Goal: Task Accomplishment & Management: Complete application form

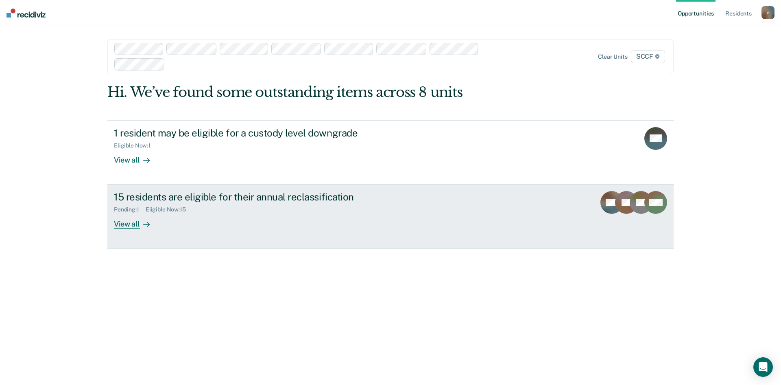
click at [144, 197] on div "15 residents are eligible for their annual reclassification" at bounding box center [257, 197] width 286 height 12
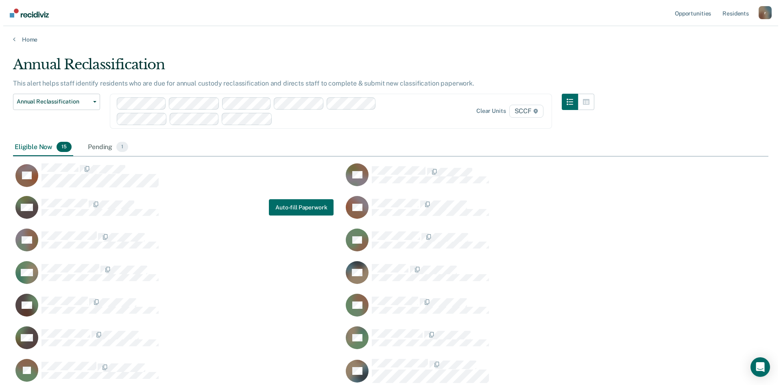
scroll to position [359, 750]
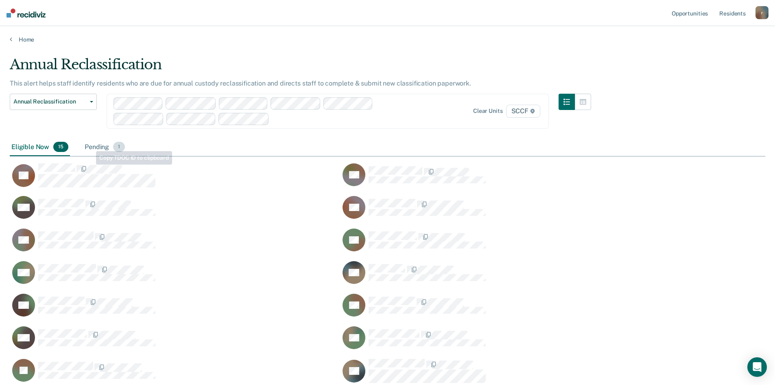
click at [92, 149] on div "Pending 1" at bounding box center [105, 147] width 44 height 18
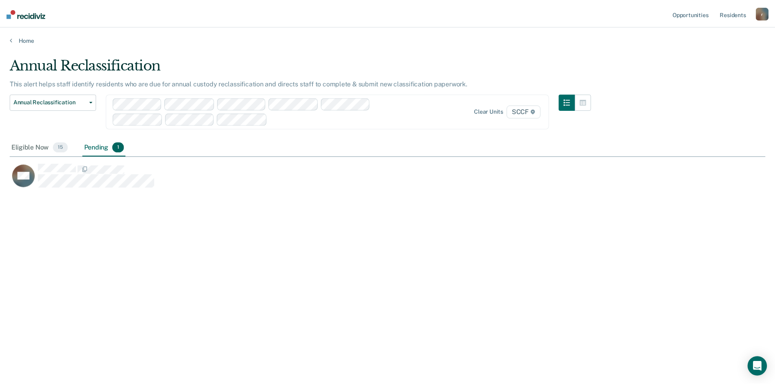
scroll to position [7, 7]
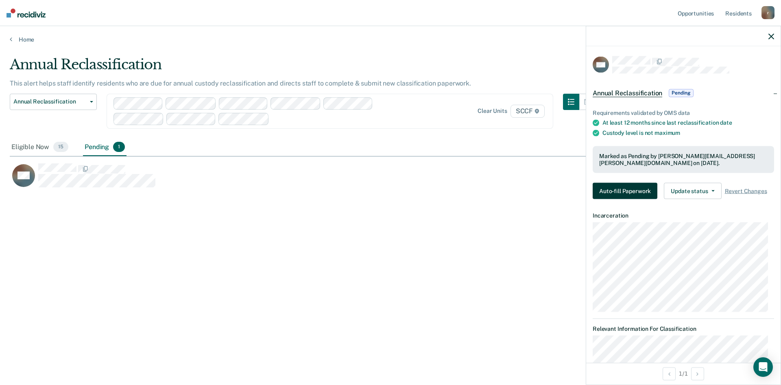
click at [389, 190] on button "Auto-fill Paperwork" at bounding box center [625, 191] width 65 height 16
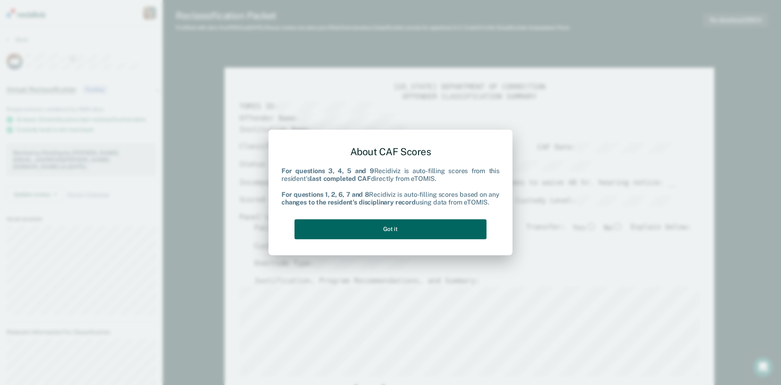
click at [389, 230] on button "Got it" at bounding box center [391, 229] width 192 height 20
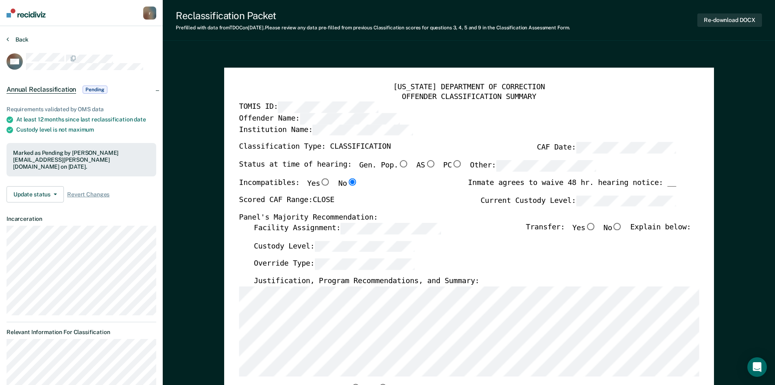
click at [9, 41] on icon at bounding box center [8, 39] width 2 height 7
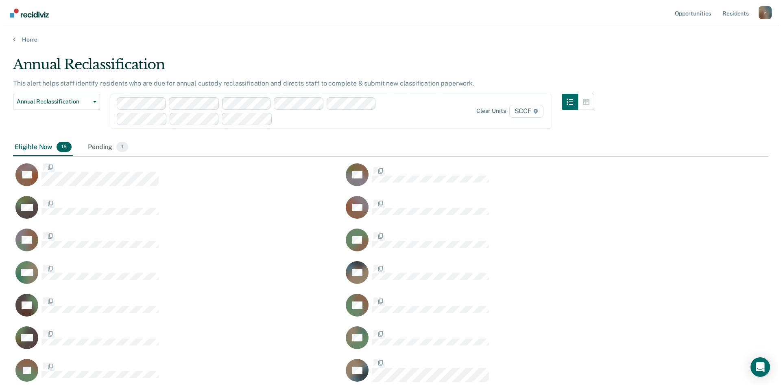
scroll to position [359, 750]
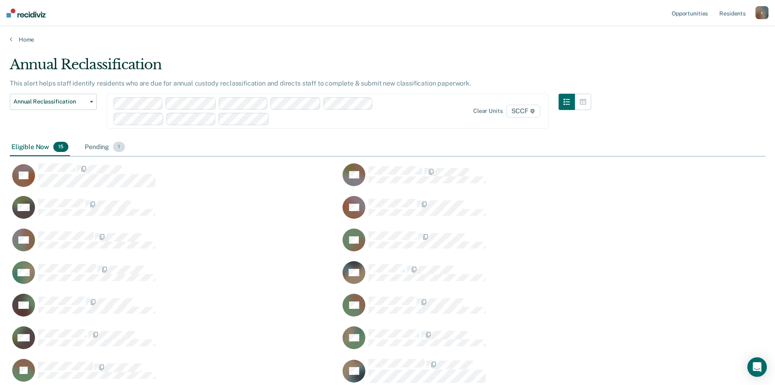
click at [85, 149] on div "Pending 1" at bounding box center [105, 147] width 44 height 18
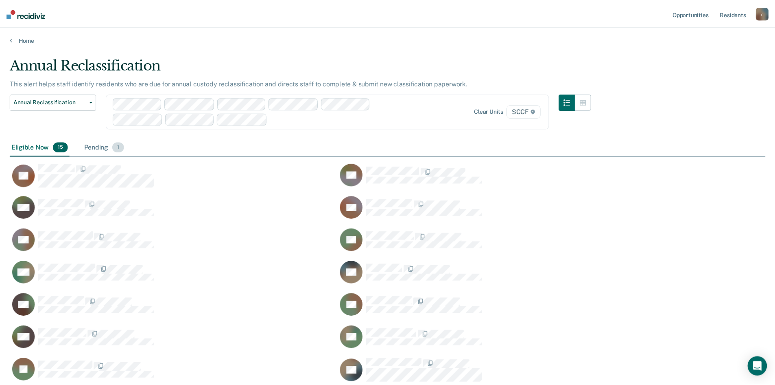
scroll to position [7, 7]
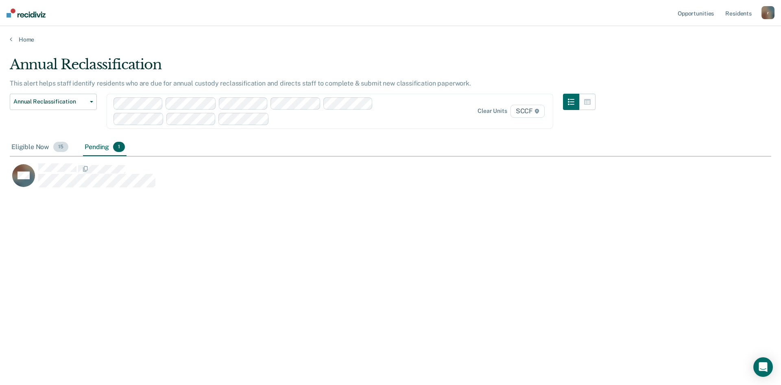
click at [28, 146] on div "Eligible Now 15" at bounding box center [40, 147] width 60 height 18
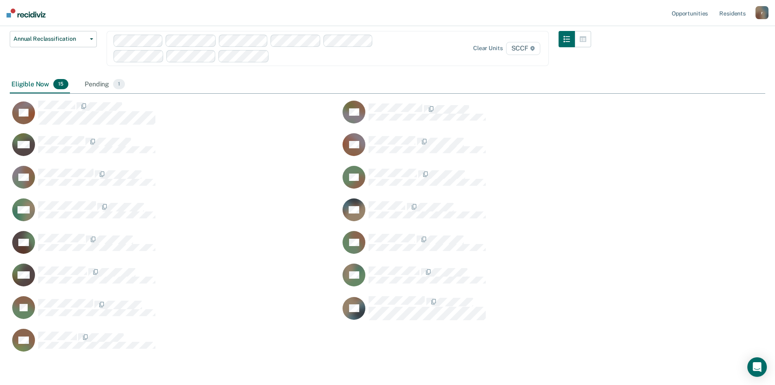
scroll to position [0, 0]
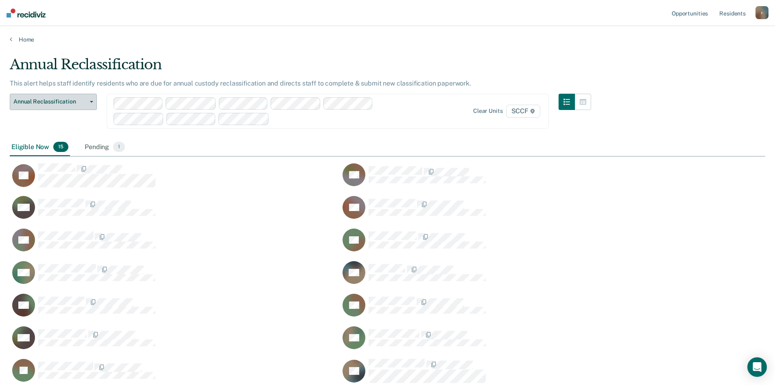
click at [91, 105] on button "Annual Reclassification" at bounding box center [53, 102] width 87 height 16
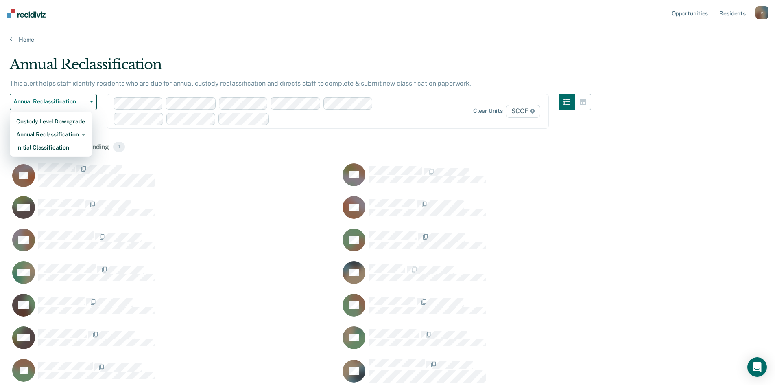
click at [389, 141] on div "Eligible Now 15 Pending 1" at bounding box center [388, 147] width 756 height 18
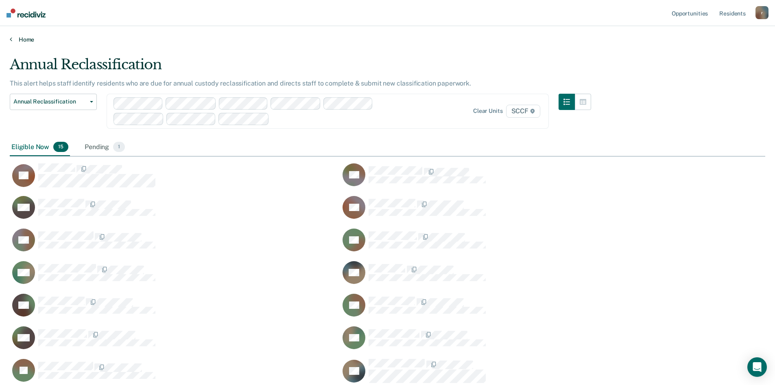
click at [10, 40] on icon at bounding box center [11, 39] width 2 height 7
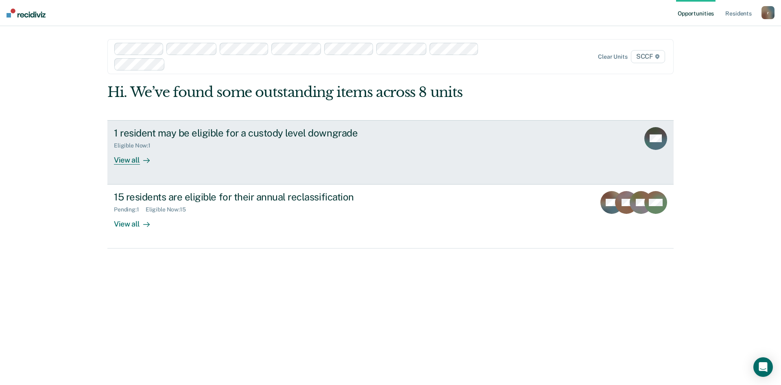
click at [208, 146] on div "Eligible Now : 1" at bounding box center [257, 144] width 286 height 10
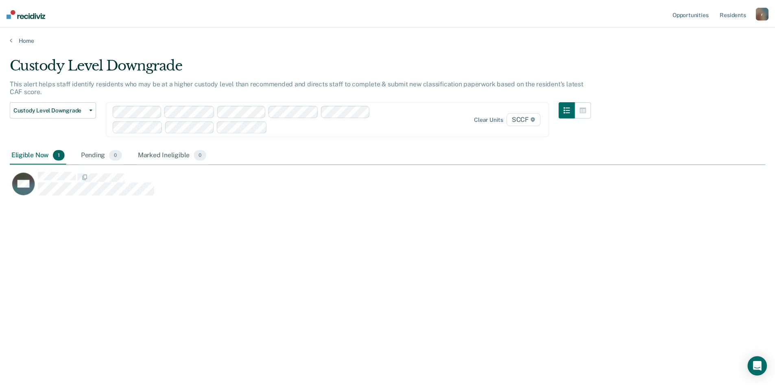
scroll to position [261, 756]
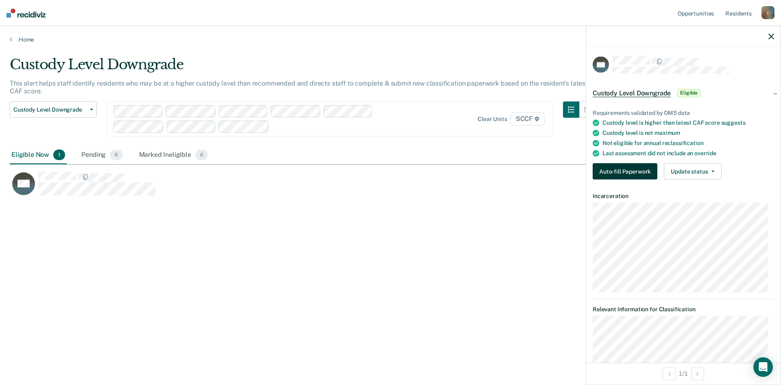
click at [389, 176] on button "Auto-fill Paperwork" at bounding box center [625, 171] width 65 height 16
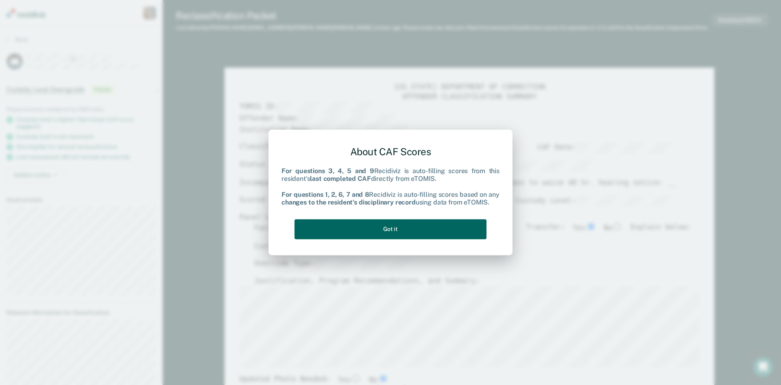
click at [389, 232] on button "Got it" at bounding box center [391, 229] width 192 height 20
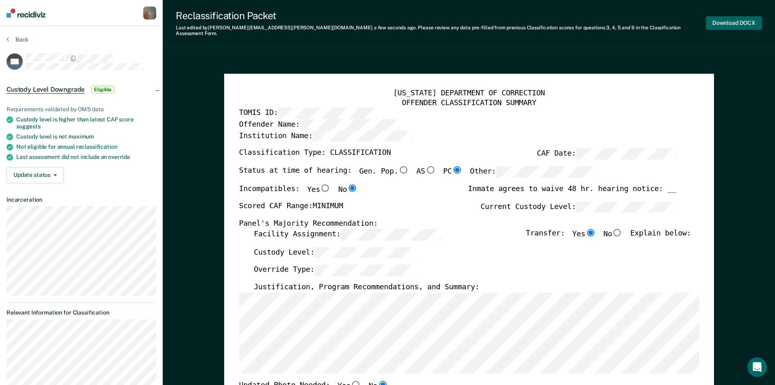
click at [389, 19] on button "Download DOCX" at bounding box center [734, 22] width 56 height 13
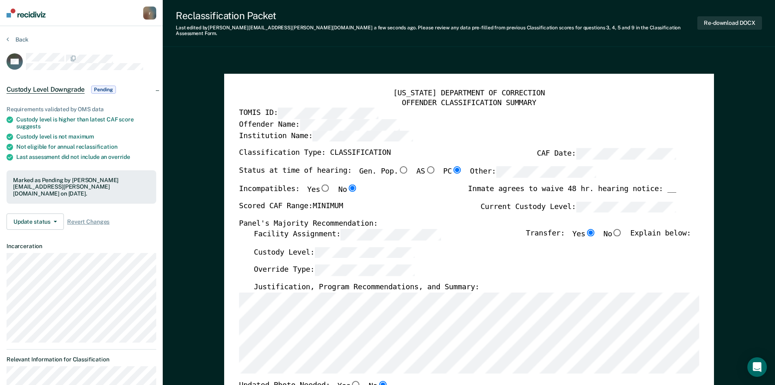
click at [11, 39] on button "Back" at bounding box center [18, 39] width 22 height 7
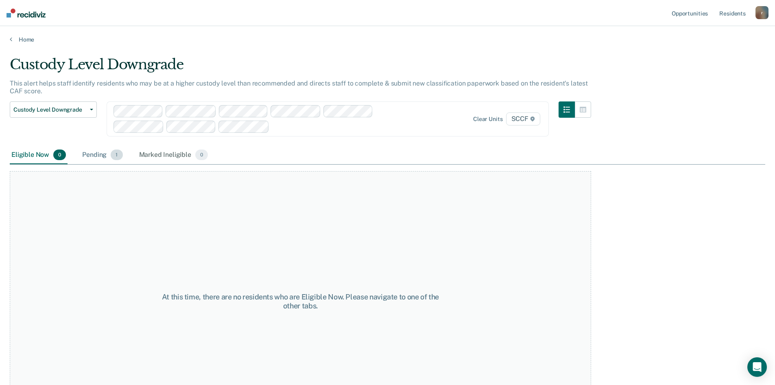
click at [100, 157] on div "Pending 1" at bounding box center [103, 155] width 44 height 18
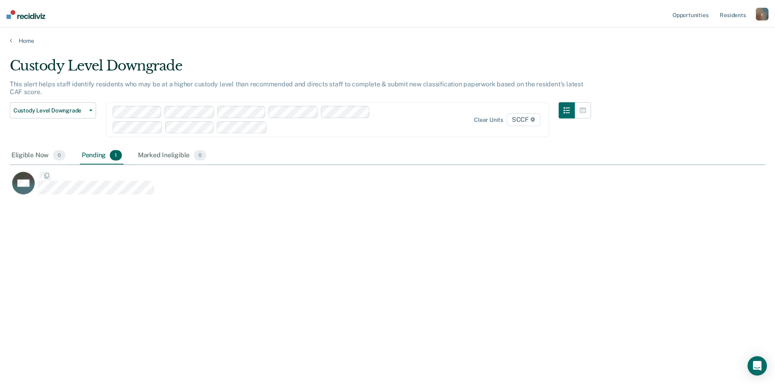
scroll to position [261, 756]
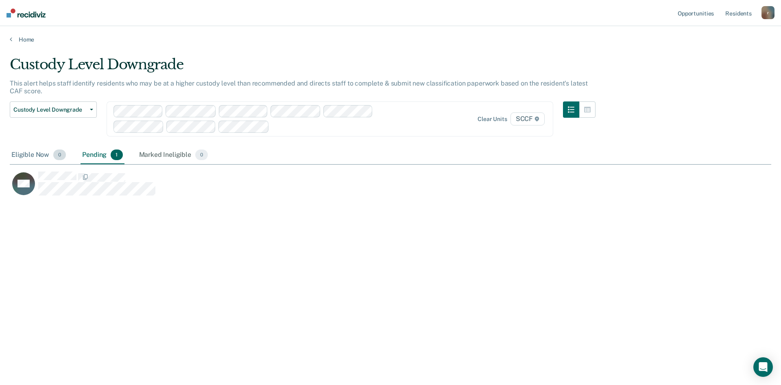
click at [32, 154] on div "Eligible Now 0" at bounding box center [39, 155] width 58 height 18
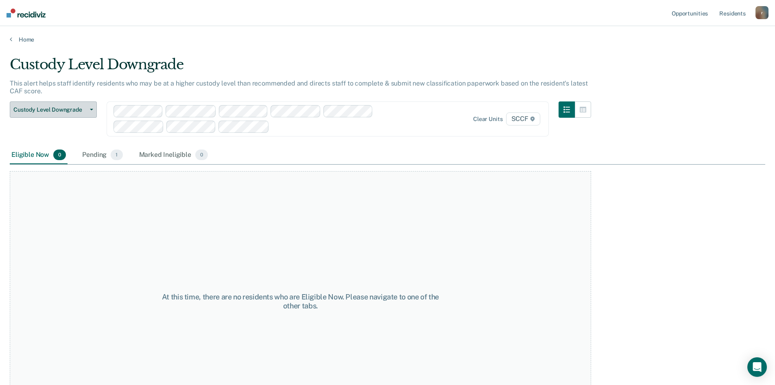
click at [73, 108] on span "Custody Level Downgrade" at bounding box center [49, 109] width 73 height 7
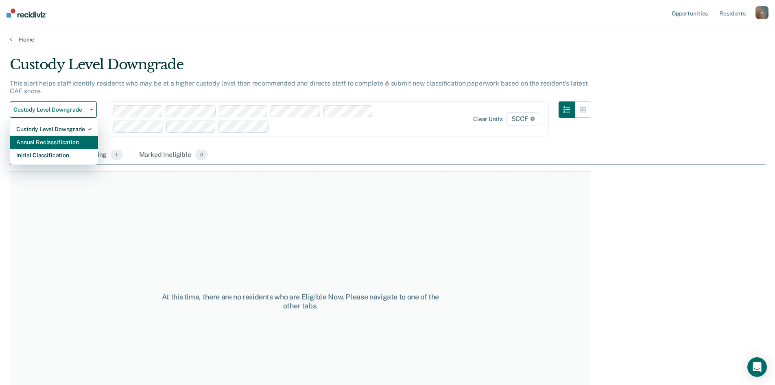
click at [73, 142] on div "Annual Reclassification" at bounding box center [53, 142] width 75 height 13
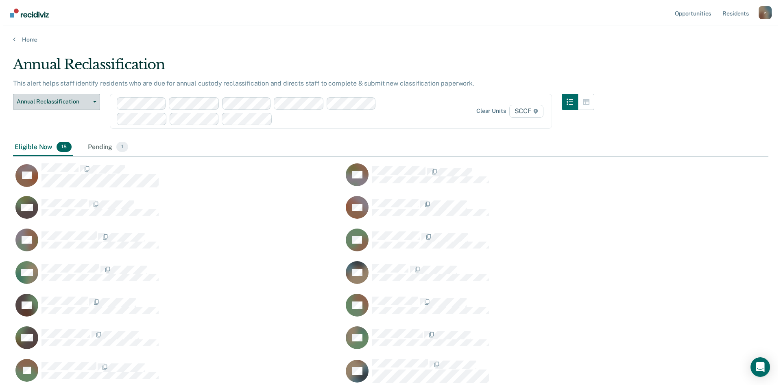
scroll to position [359, 750]
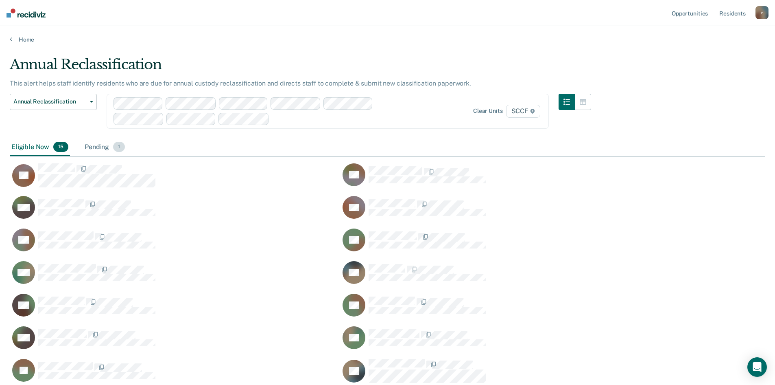
click at [94, 147] on div "Pending 1" at bounding box center [105, 147] width 44 height 18
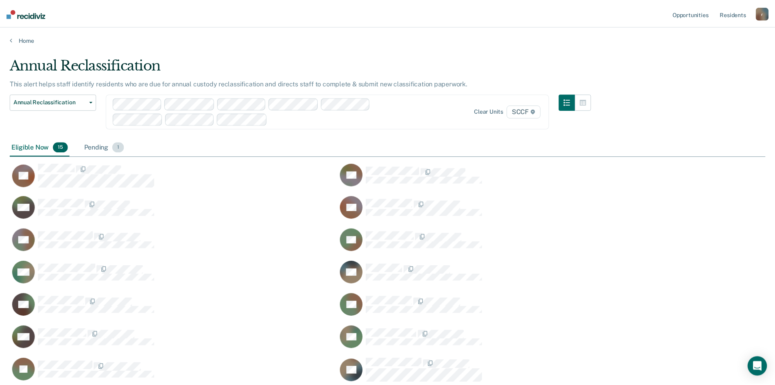
scroll to position [7, 7]
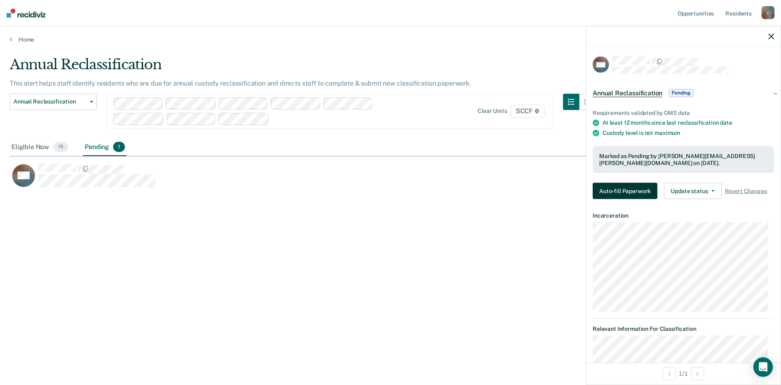
click at [389, 190] on button "Auto-fill Paperwork" at bounding box center [625, 191] width 65 height 16
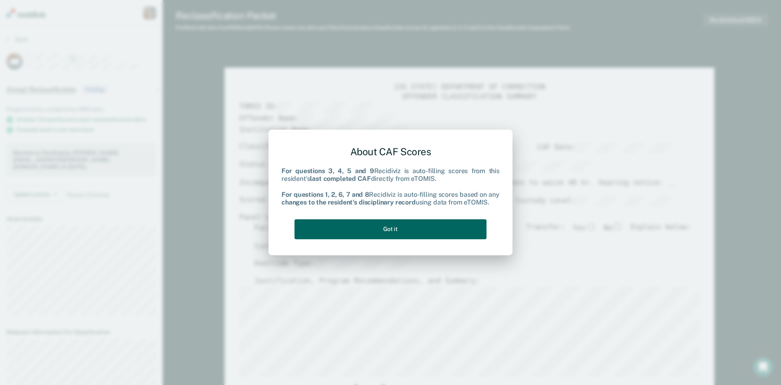
click at [389, 230] on button "Got it" at bounding box center [391, 229] width 192 height 20
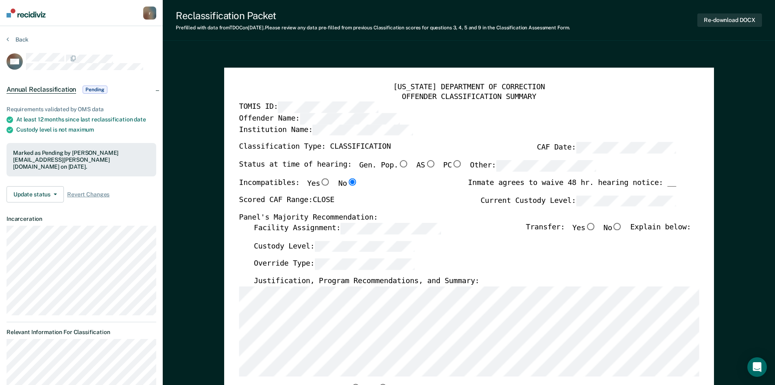
click at [389, 226] on input "No" at bounding box center [617, 226] width 11 height 7
type textarea "x"
radio input "true"
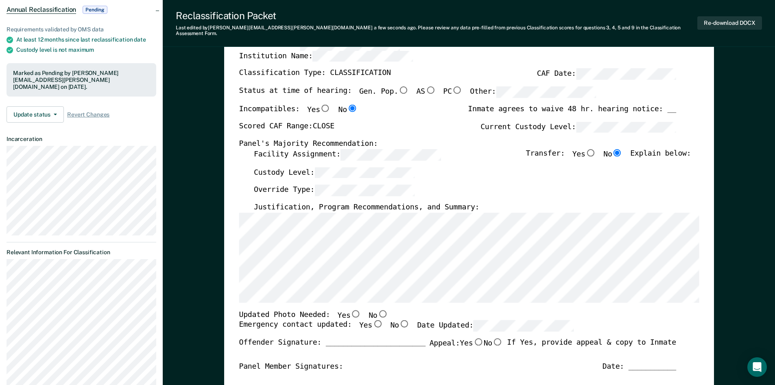
scroll to position [81, 0]
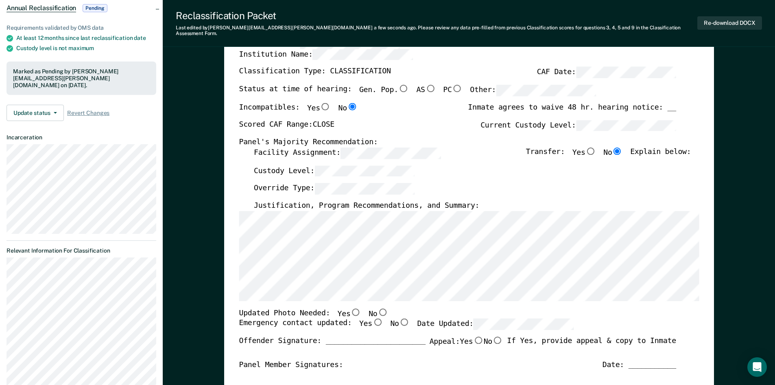
click at [350, 308] on input "Yes" at bounding box center [355, 311] width 11 height 7
type textarea "x"
radio input "true"
click at [372, 318] on input "Yes" at bounding box center [377, 321] width 11 height 7
type textarea "x"
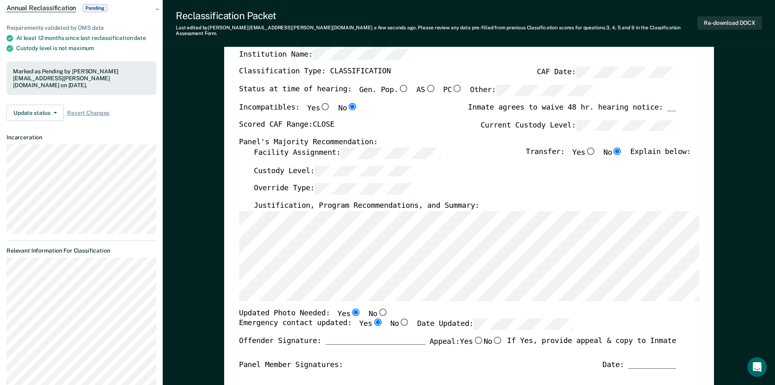
radio input "true"
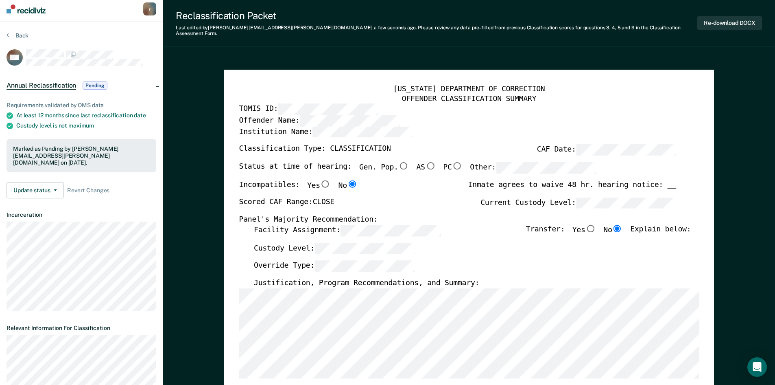
scroll to position [0, 0]
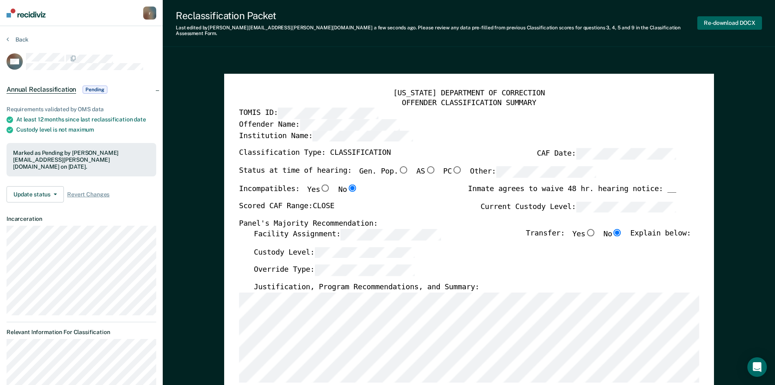
click at [389, 21] on button "Re-download DOCX" at bounding box center [730, 22] width 65 height 13
type textarea "x"
click at [19, 39] on button "Back" at bounding box center [18, 39] width 22 height 7
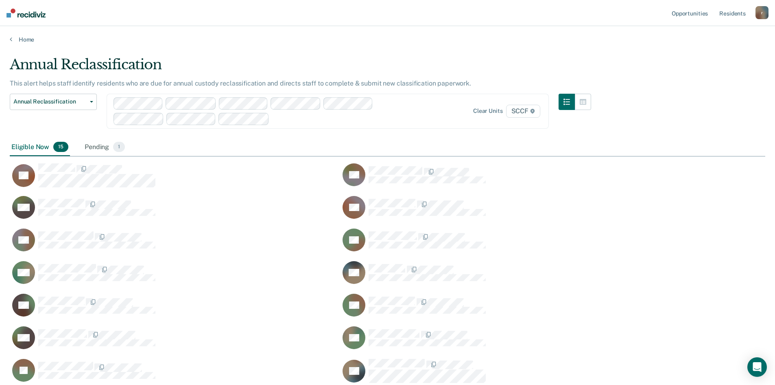
scroll to position [359, 750]
